Goal: Information Seeking & Learning: Learn about a topic

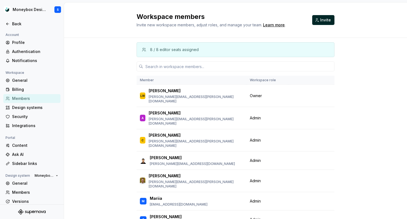
scroll to position [23, 0]
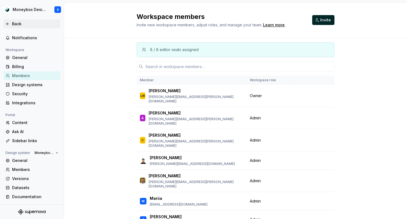
click at [29, 24] on div "Back" at bounding box center [35, 23] width 46 height 5
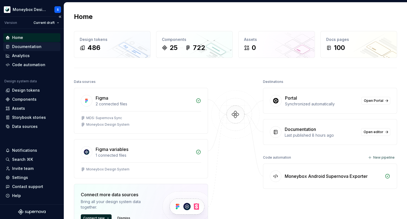
click at [38, 45] on div "Documentation" at bounding box center [26, 46] width 29 height 5
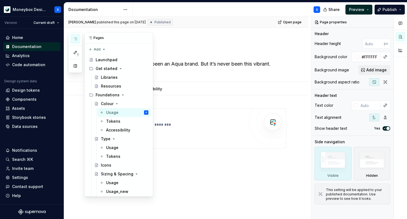
click at [78, 42] on button "button" at bounding box center [75, 39] width 10 height 10
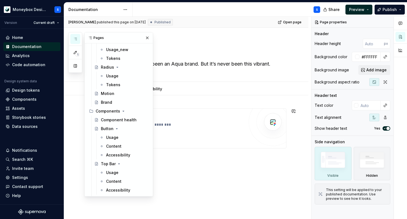
scroll to position [143, 0]
click at [126, 122] on div "Component health" at bounding box center [116, 119] width 31 height 5
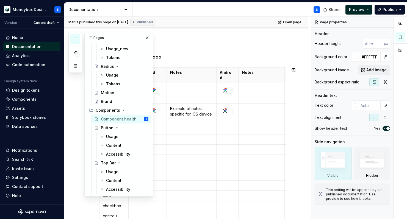
scroll to position [63, 0]
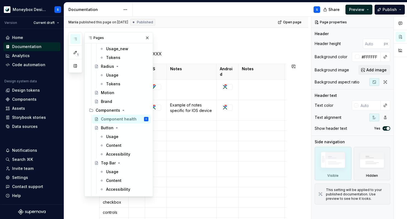
click at [78, 105] on div "1 Pages Add Accessibility guide for tree Page tree. Navigate the tree with the …" at bounding box center [110, 114] width 85 height 165
click at [149, 38] on button "button" at bounding box center [147, 38] width 8 height 8
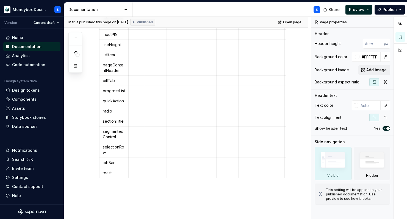
scroll to position [375, 0]
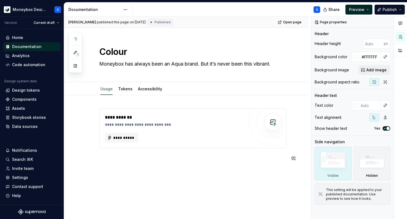
type textarea "*"
